Goal: Task Accomplishment & Management: Manage account settings

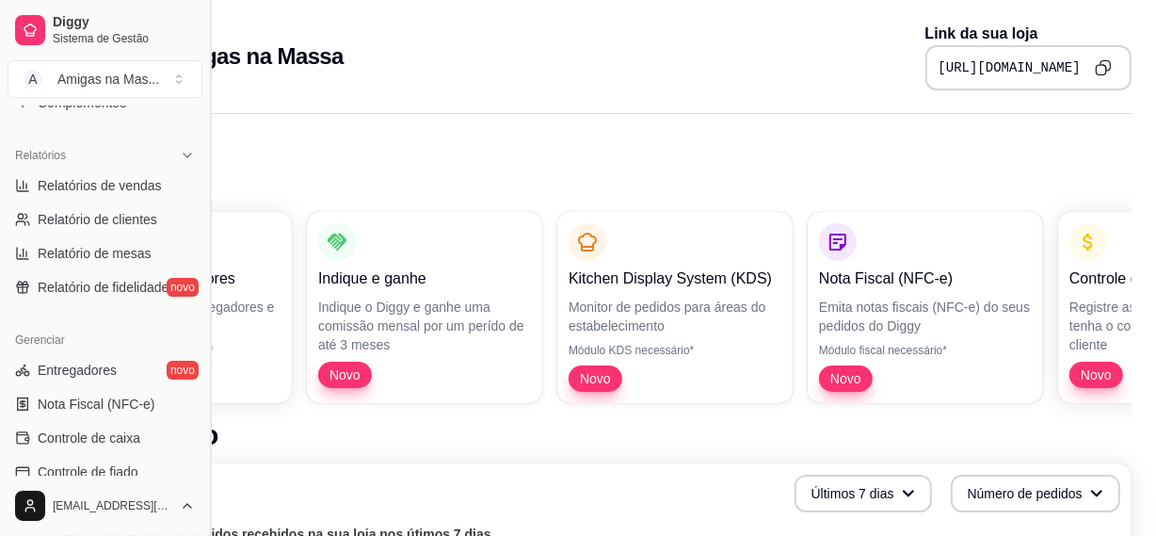
scroll to position [460, 0]
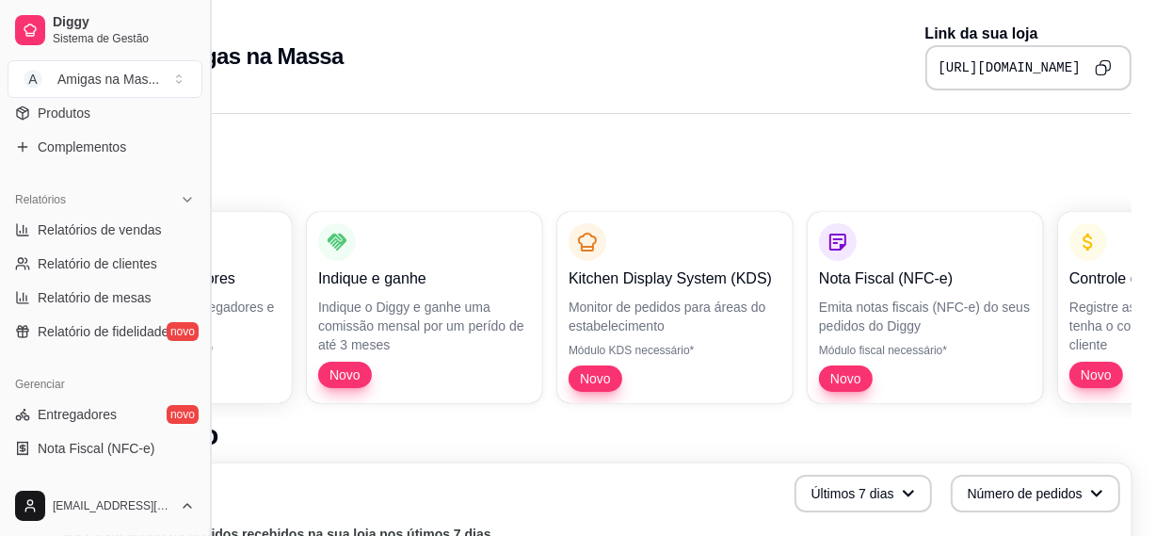
click at [202, 479] on button "Toggle Sidebar" at bounding box center [209, 268] width 15 height 536
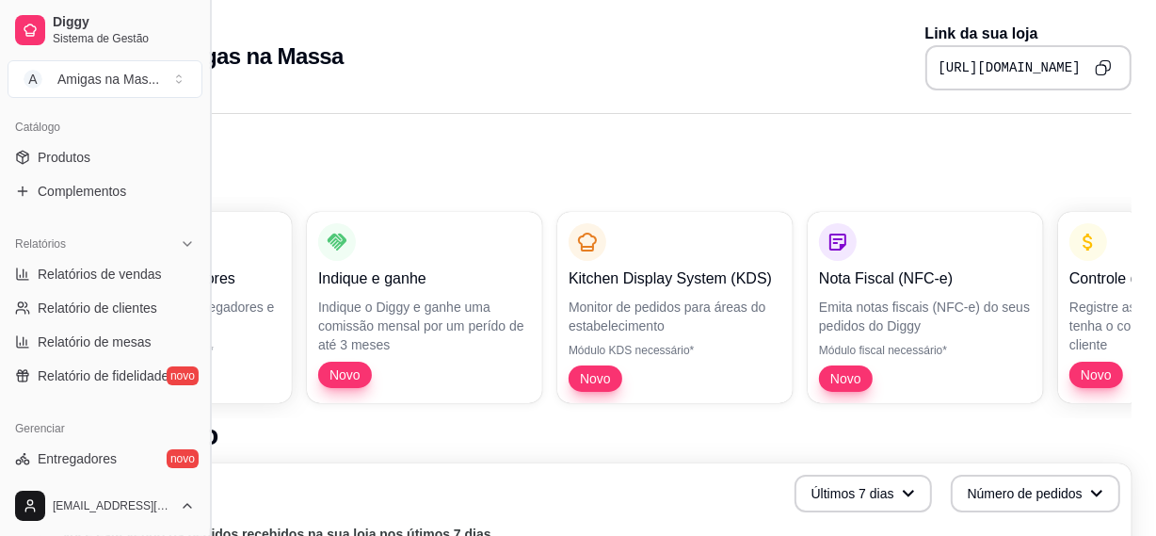
click at [202, 479] on div "Últimos 7 dias Número de pedidos" at bounding box center [587, 494] width 1068 height 38
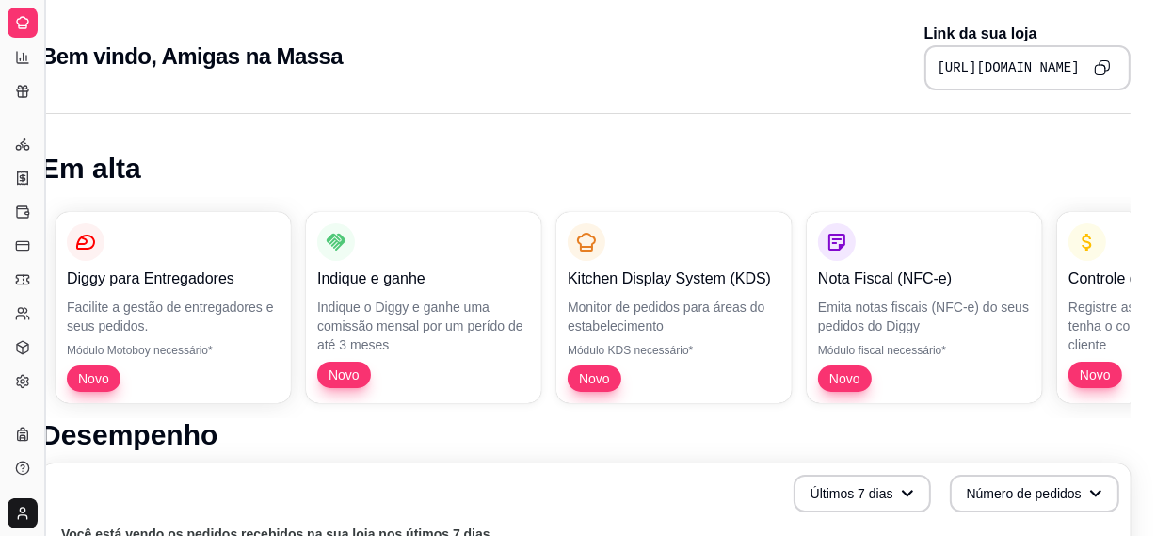
scroll to position [368, 0]
click at [202, 479] on div "Últimos 7 dias Número de pedidos" at bounding box center [586, 494] width 1068 height 38
click at [24, 456] on icon at bounding box center [22, 452] width 11 height 12
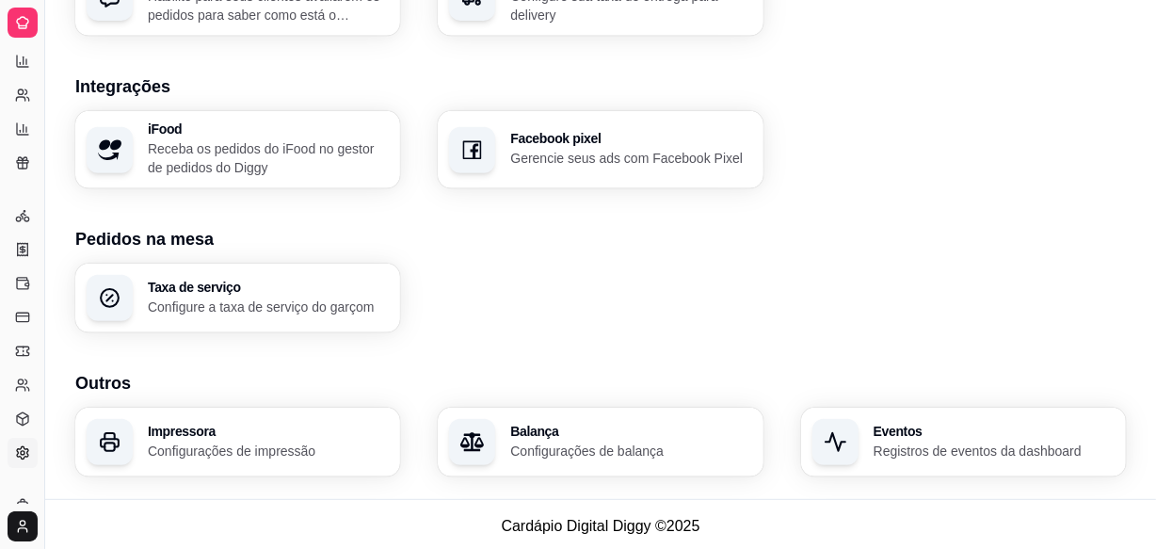
scroll to position [770, 0]
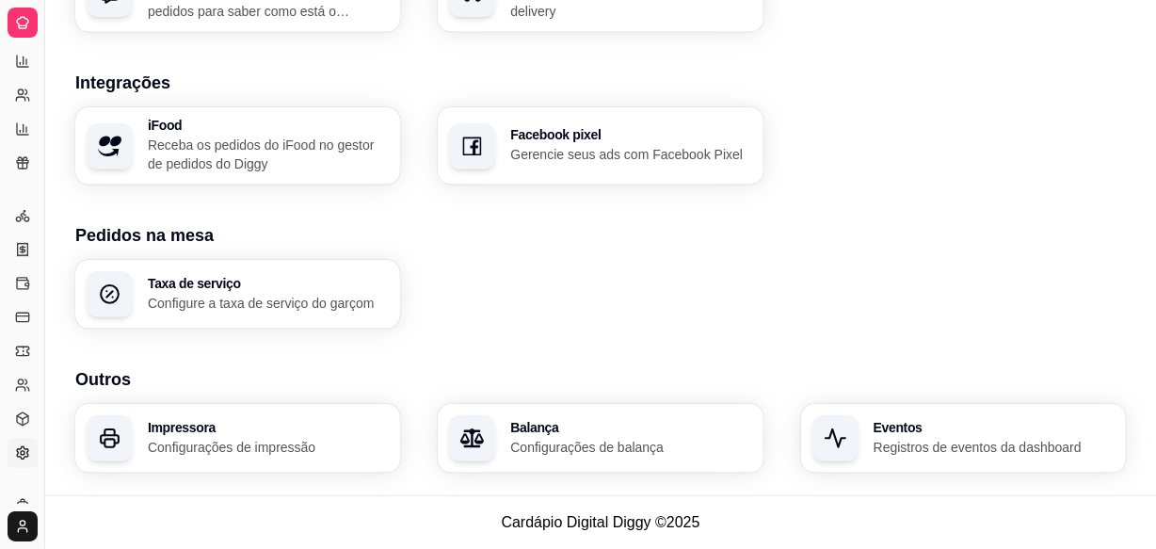
click at [207, 442] on p "Configurações de impressão" at bounding box center [268, 447] width 241 height 19
